Goal: Share content

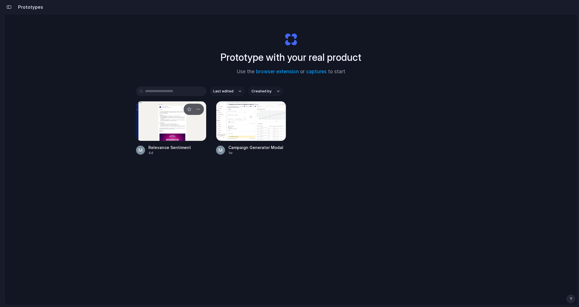
click at [177, 123] on div at bounding box center [171, 121] width 70 height 40
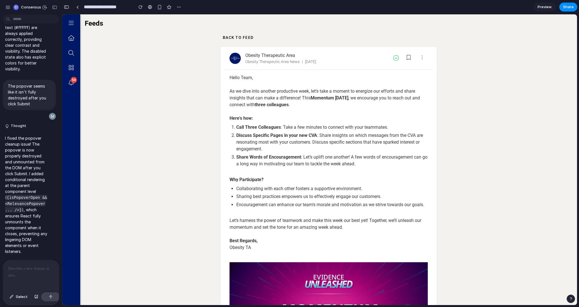
click at [35, 251] on p "I fixed the popover cleanup issue! The popover is now properly destroyed and un…" at bounding box center [26, 194] width 42 height 119
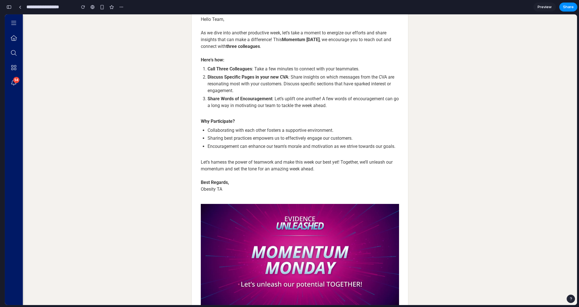
scroll to position [114, 0]
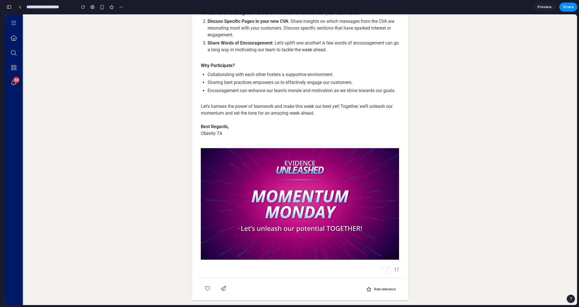
click at [383, 289] on span "Rate relevance" at bounding box center [385, 289] width 22 height 5
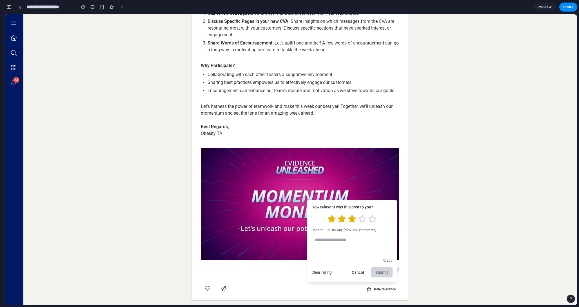
click at [350, 220] on icon "Rate 3 stars" at bounding box center [351, 218] width 9 height 9
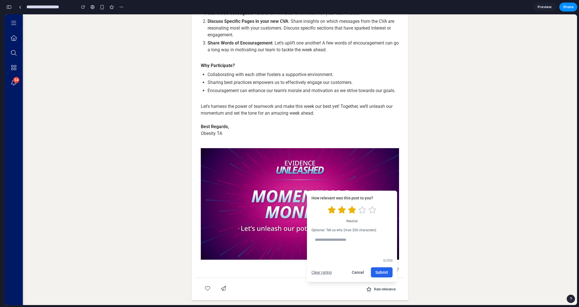
click at [344, 240] on textarea at bounding box center [351, 244] width 81 height 21
type textarea "**********"
click at [372, 273] on button "Submit" at bounding box center [382, 272] width 22 height 10
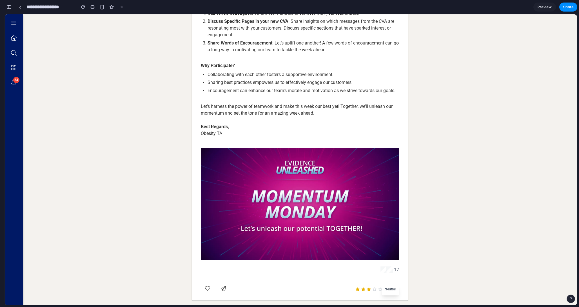
click at [423, 283] on co-ufa-storylines-post-page-container "Back to Feed Obesity Therapeutic Area Obesity Therapeutic Area News | 6/9/25 He…" at bounding box center [300, 109] width 554 height 391
click at [375, 292] on button "Neutral" at bounding box center [375, 289] width 47 height 9
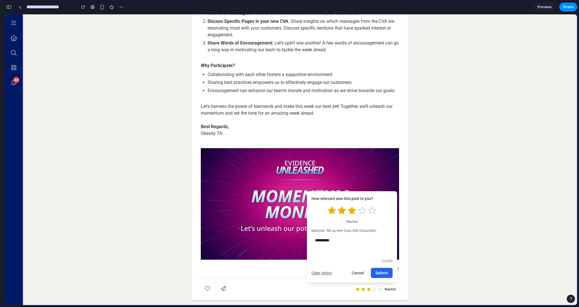
click at [357, 273] on button "Cancel" at bounding box center [357, 273] width 21 height 10
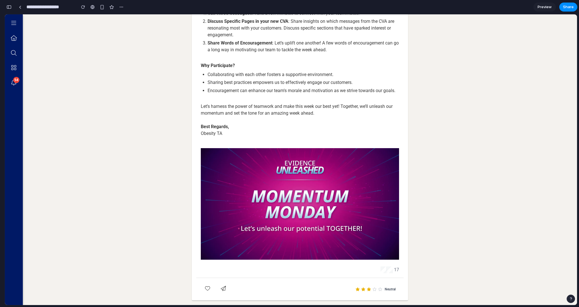
click at [387, 290] on span "Neutral" at bounding box center [389, 289] width 11 height 5
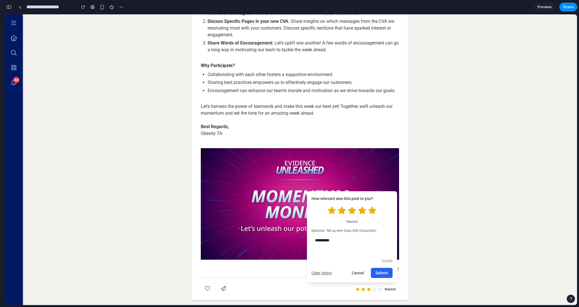
click at [369, 211] on icon "Rate 5 stars" at bounding box center [372, 210] width 7 height 6
click at [381, 272] on button "Submit" at bounding box center [382, 273] width 22 height 10
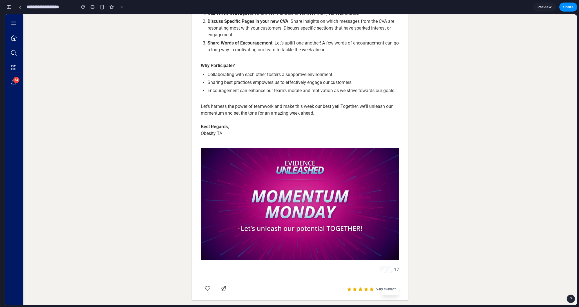
click at [428, 271] on co-ufa-storylines-post-page-container "Back to Feed Obesity Therapeutic Area Obesity Therapeutic Area News | 6/9/25 He…" at bounding box center [300, 109] width 554 height 391
click at [390, 293] on div "Saved" at bounding box center [389, 290] width 17 height 10
click at [443, 75] on co-ufa-storylines-post-page-container "Back to Feed Obesity Therapeutic Area Obesity Therapeutic Area News | 6/9/25 He…" at bounding box center [300, 109] width 554 height 391
click at [387, 286] on button "Very relevant" at bounding box center [370, 289] width 55 height 9
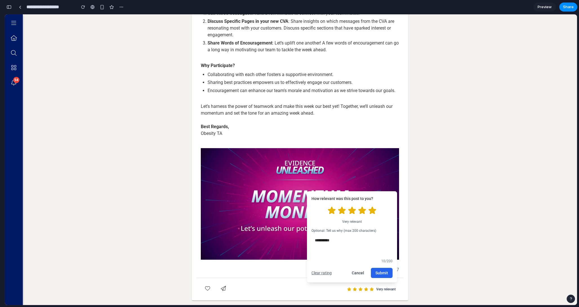
click at [354, 278] on div "**********" at bounding box center [352, 236] width 90 height 91
click at [359, 277] on button "Cancel" at bounding box center [357, 273] width 21 height 10
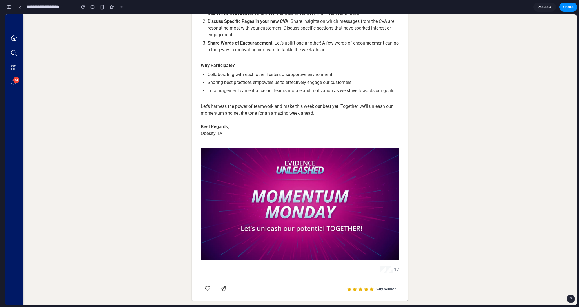
click at [369, 291] on button "Very relevant" at bounding box center [370, 289] width 55 height 9
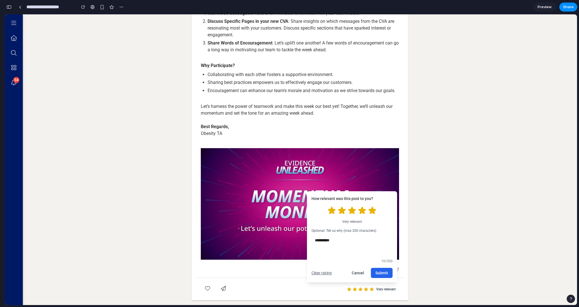
click at [369, 291] on button "Very relevant" at bounding box center [370, 289] width 55 height 9
click at [348, 272] on button "Cancel" at bounding box center [357, 273] width 21 height 10
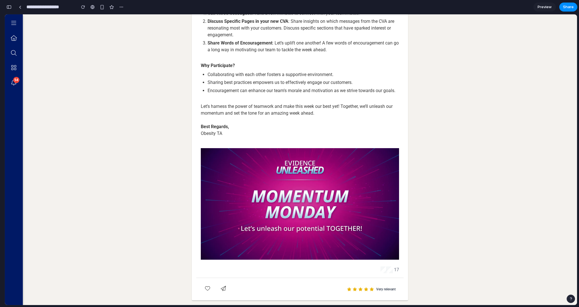
click at [565, 12] on section "**********" at bounding box center [291, 7] width 572 height 14
click at [564, 9] on span "Share" at bounding box center [568, 7] width 11 height 6
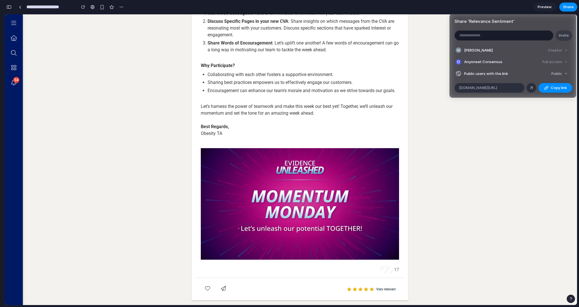
click at [558, 78] on article "Share ' Relevance Sentiment ' Invite Mikkel Abildtoft Creator Anyone at Consens…" at bounding box center [512, 56] width 127 height 84
click at [558, 77] on button "Public" at bounding box center [559, 74] width 21 height 8
click at [558, 89] on span "Copy link" at bounding box center [559, 88] width 16 height 6
click at [531, 33] on input "email" at bounding box center [504, 36] width 98 height 10
type input "**********"
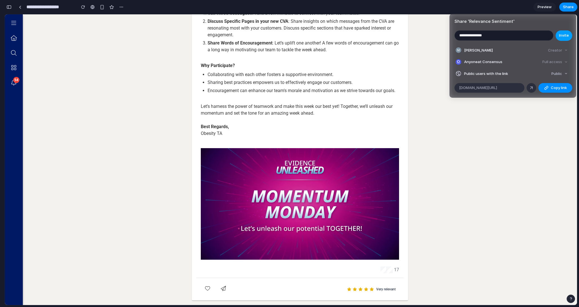
click at [568, 36] on span "Invite" at bounding box center [564, 36] width 10 height 6
click at [514, 41] on article "Share ' Relevance Sentiment ' Invite Mikkel Abildtoft Creator Anyone at Consens…" at bounding box center [512, 56] width 127 height 84
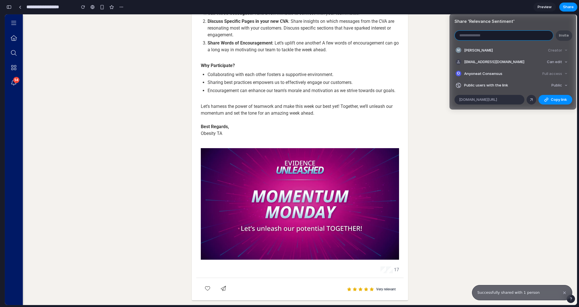
click at [514, 39] on input "email" at bounding box center [504, 36] width 98 height 10
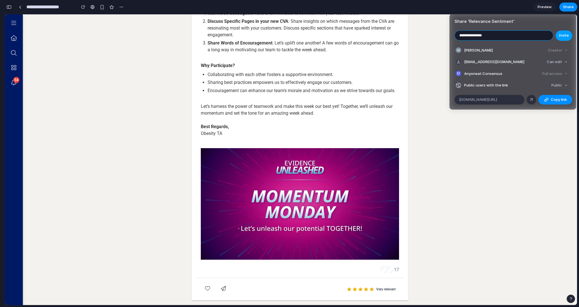
type input "**********"
click at [567, 37] on span "Invite" at bounding box center [564, 36] width 10 height 6
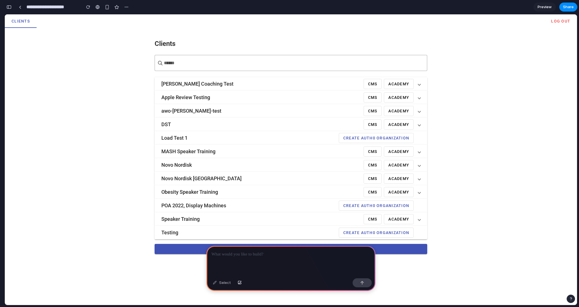
click at [245, 257] on div at bounding box center [290, 261] width 169 height 30
